Goal: Information Seeking & Learning: Compare options

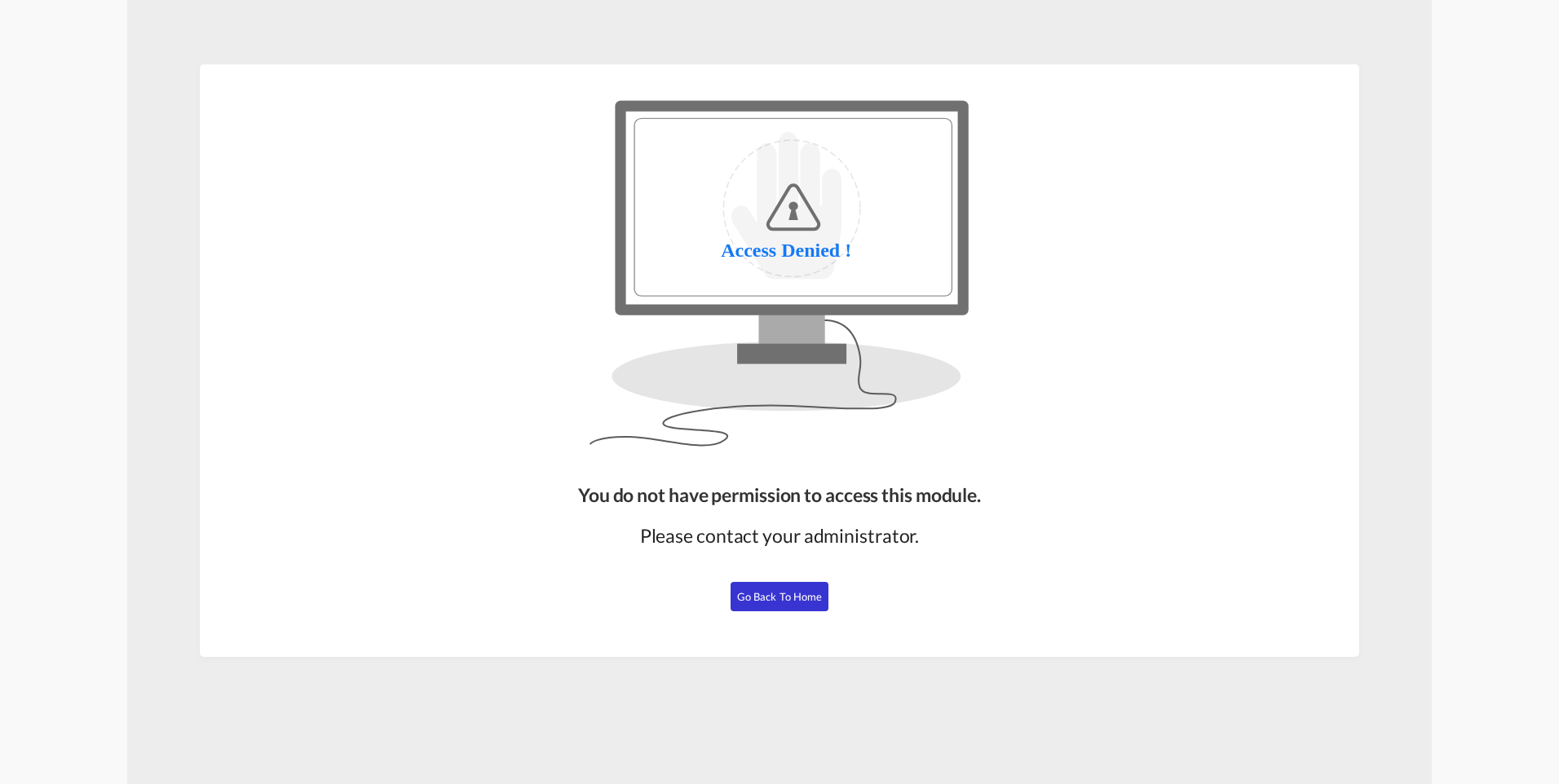
click at [797, 596] on span "Go Back to Home" at bounding box center [780, 597] width 86 height 14
